Goal: Information Seeking & Learning: Learn about a topic

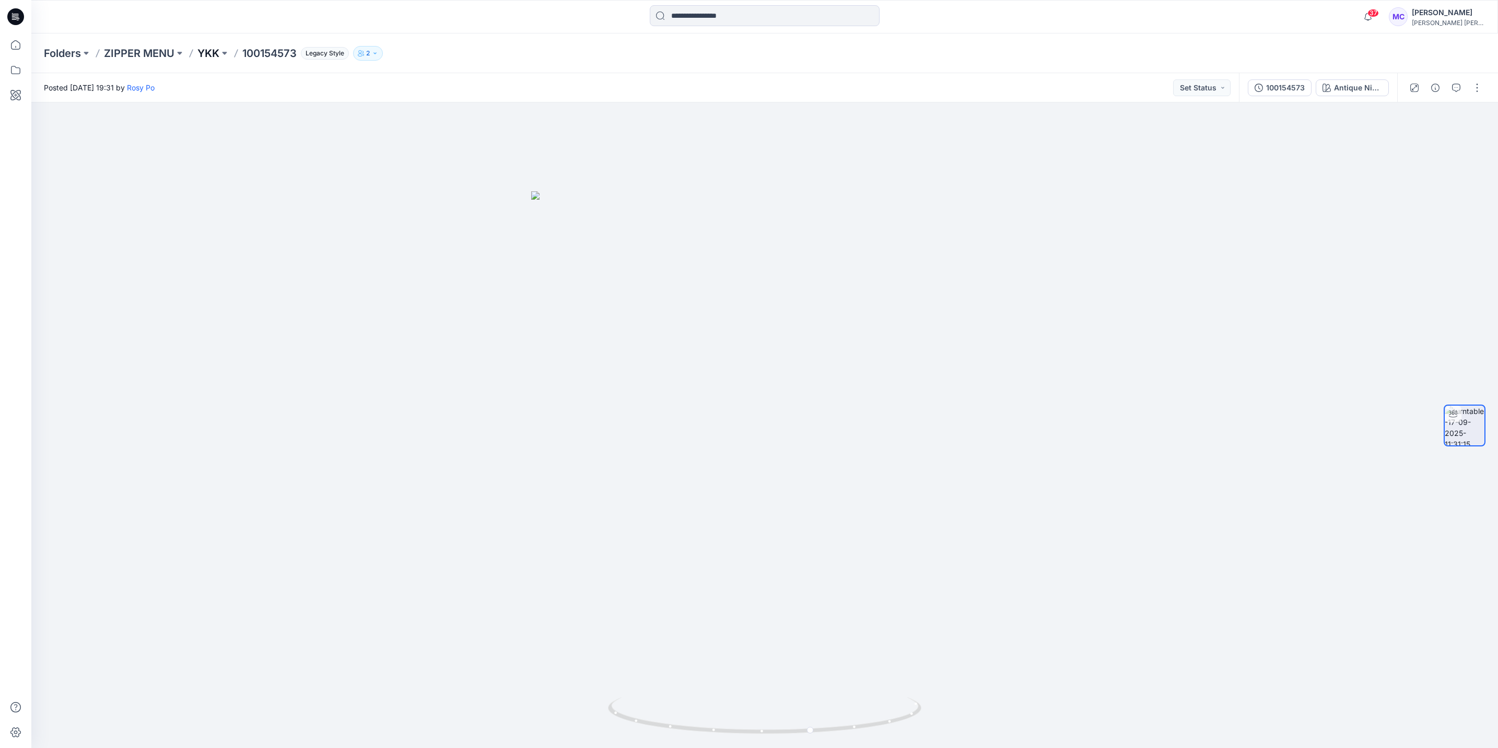
click at [215, 52] on p "YKK" at bounding box center [208, 53] width 22 height 15
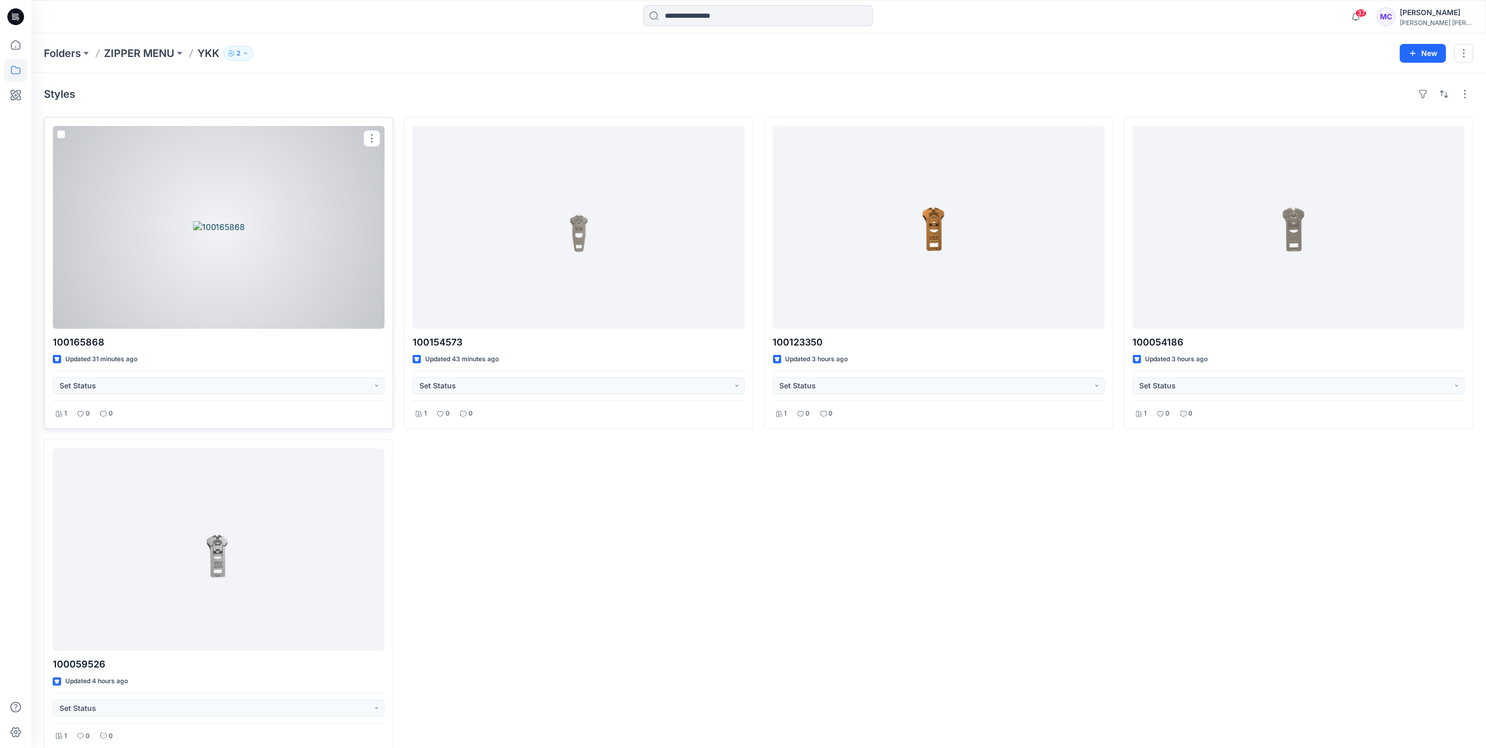
click at [226, 262] on div at bounding box center [219, 227] width 332 height 203
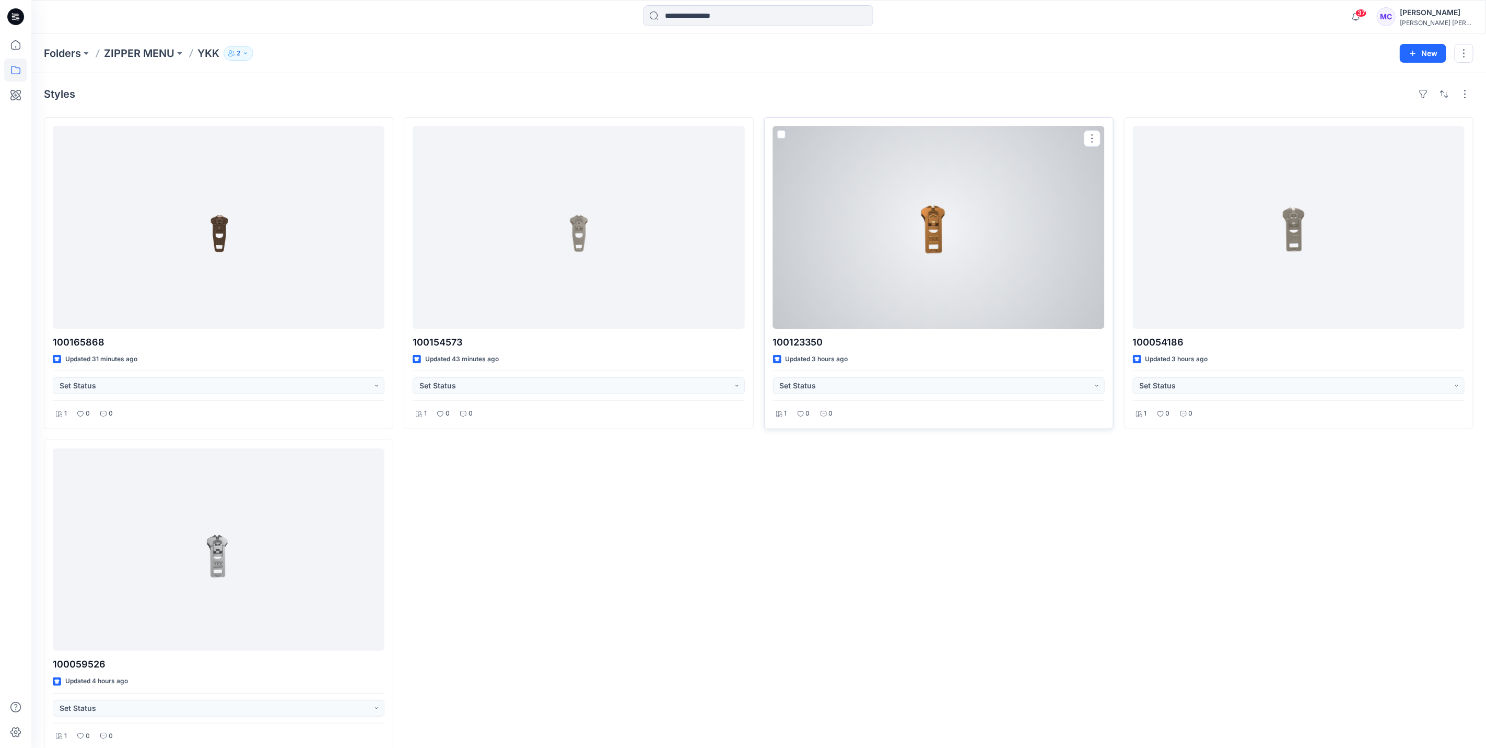
click at [904, 301] on div at bounding box center [939, 227] width 332 height 203
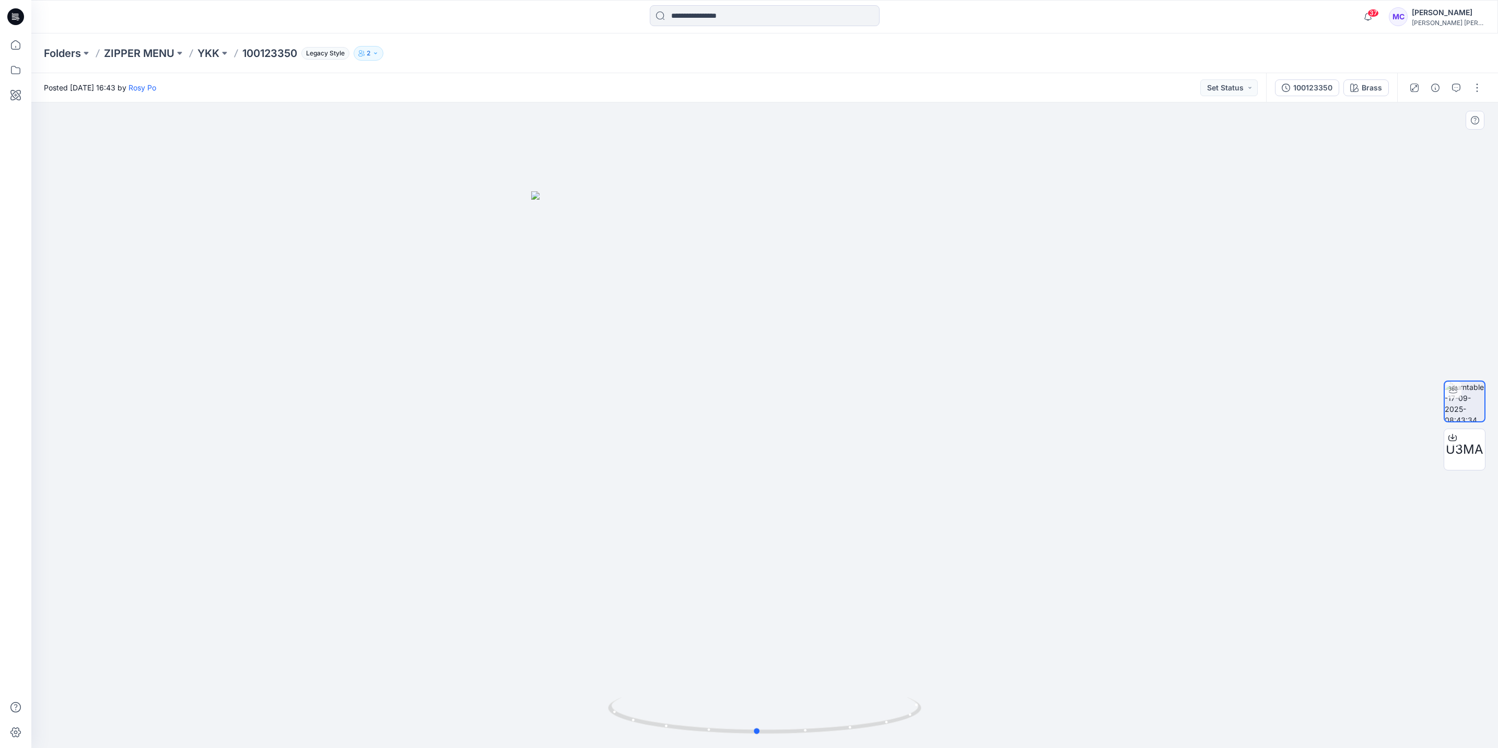
drag, startPoint x: 836, startPoint y: 517, endPoint x: 828, endPoint y: 519, distance: 8.1
click at [828, 519] on div at bounding box center [764, 424] width 1467 height 645
click at [211, 52] on p "YKK" at bounding box center [208, 53] width 22 height 15
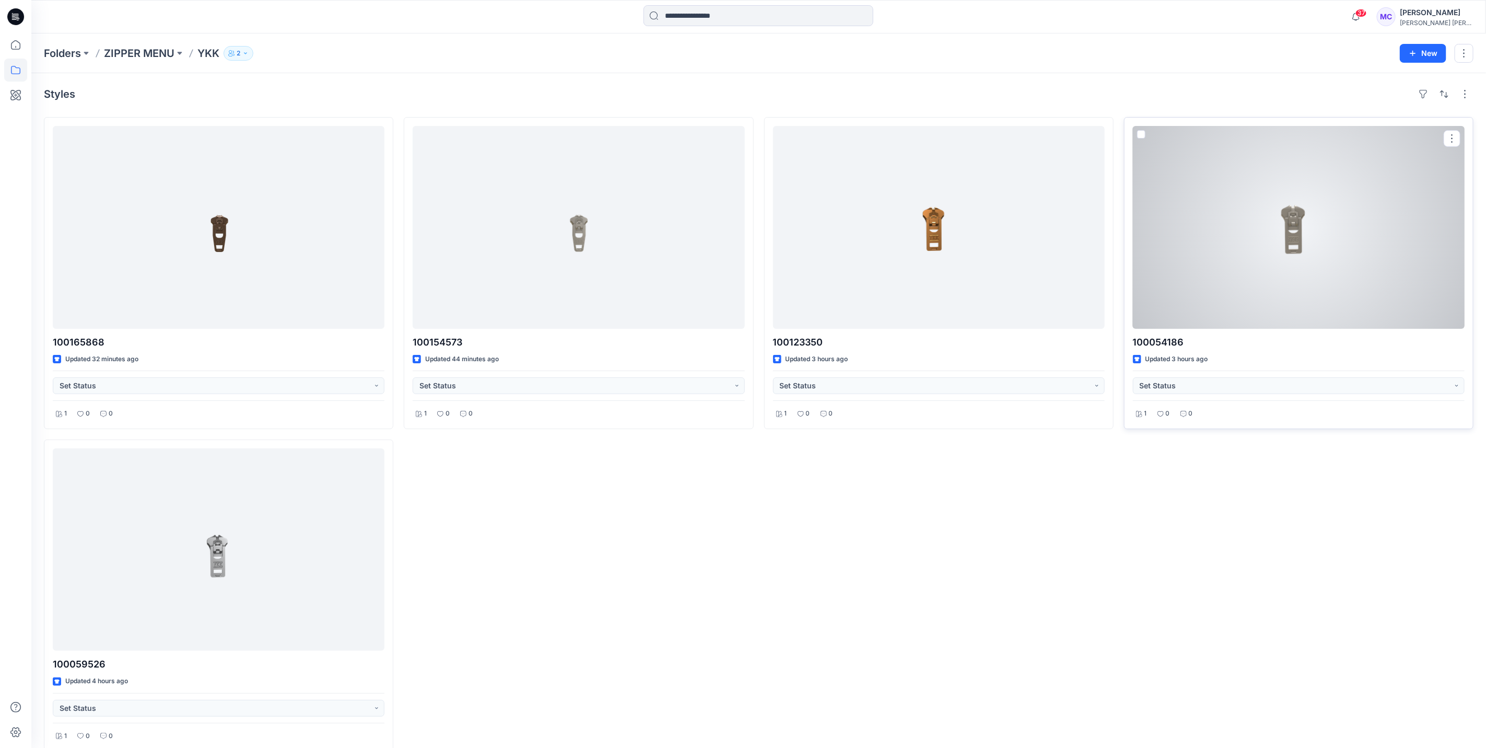
click at [1255, 261] on div at bounding box center [1299, 227] width 332 height 203
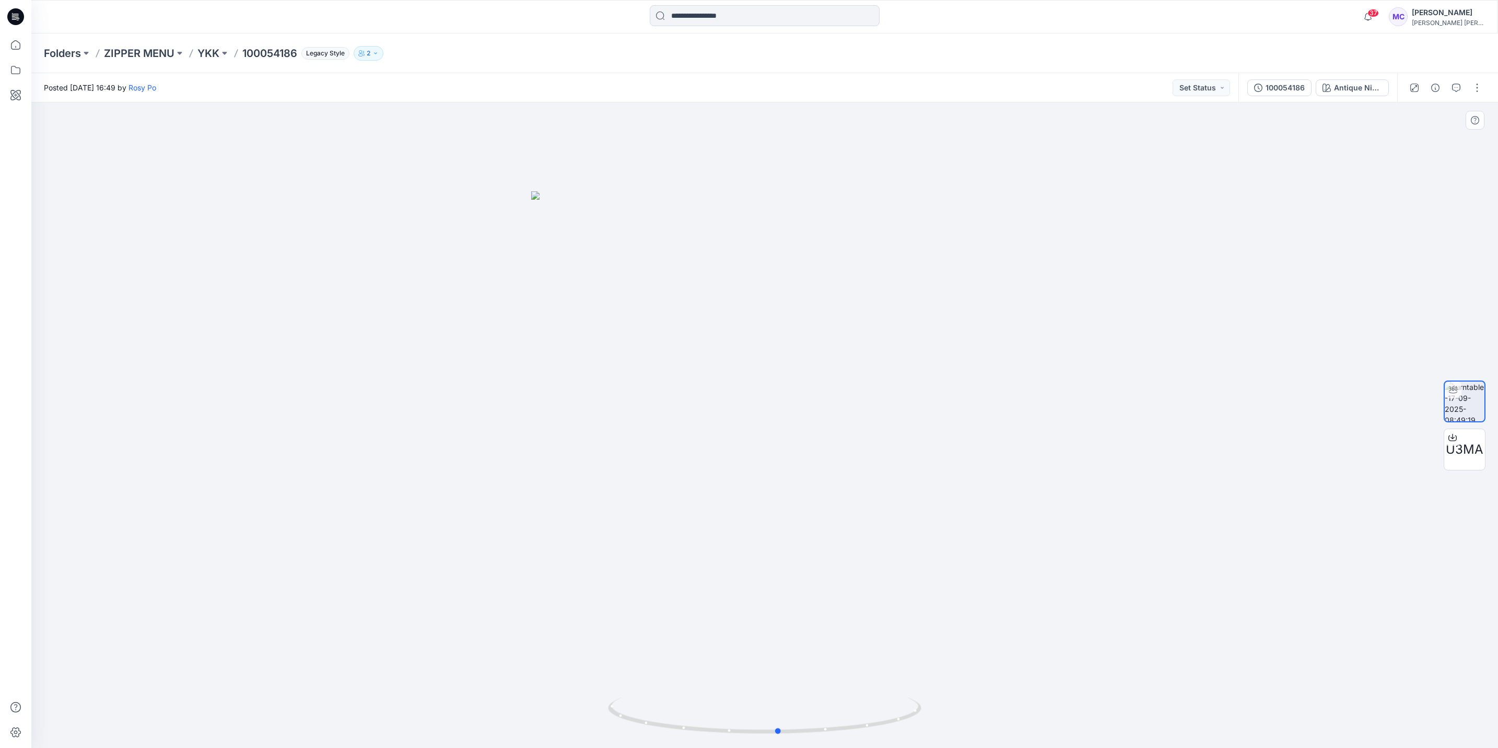
drag, startPoint x: 915, startPoint y: 720, endPoint x: 1243, endPoint y: 721, distance: 327.6
click at [1243, 721] on div at bounding box center [764, 424] width 1467 height 645
click at [207, 56] on p "YKK" at bounding box center [208, 53] width 22 height 15
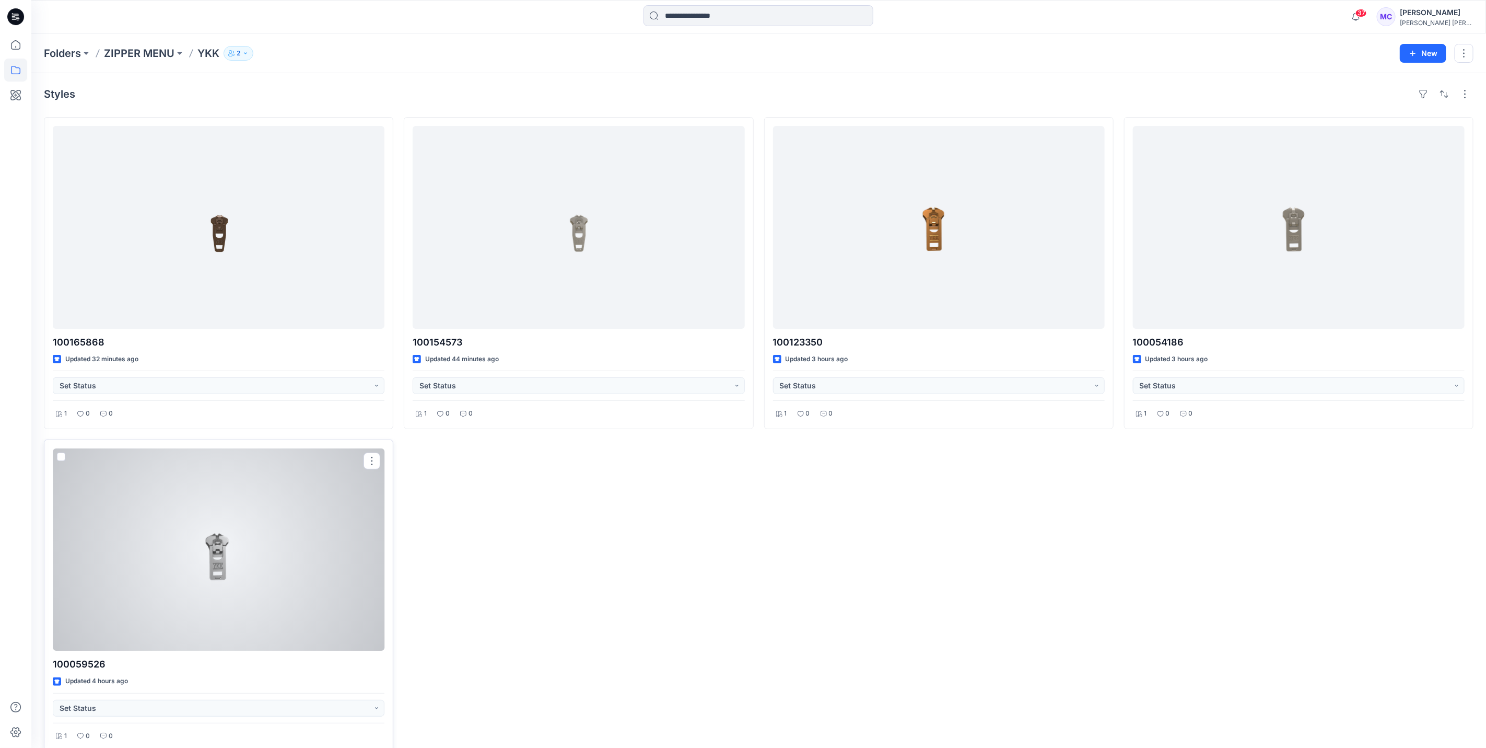
click at [221, 549] on div at bounding box center [219, 549] width 332 height 203
